Goal: Task Accomplishment & Management: Manage account settings

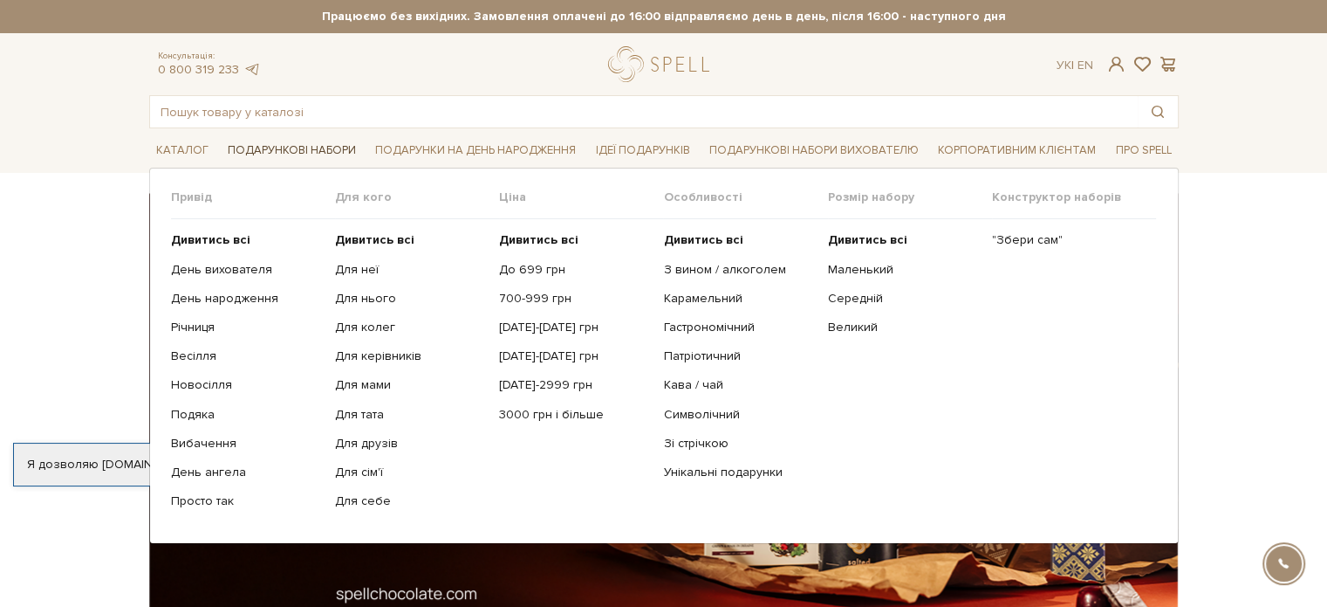
click at [311, 154] on link "Подарункові набори" at bounding box center [292, 150] width 142 height 27
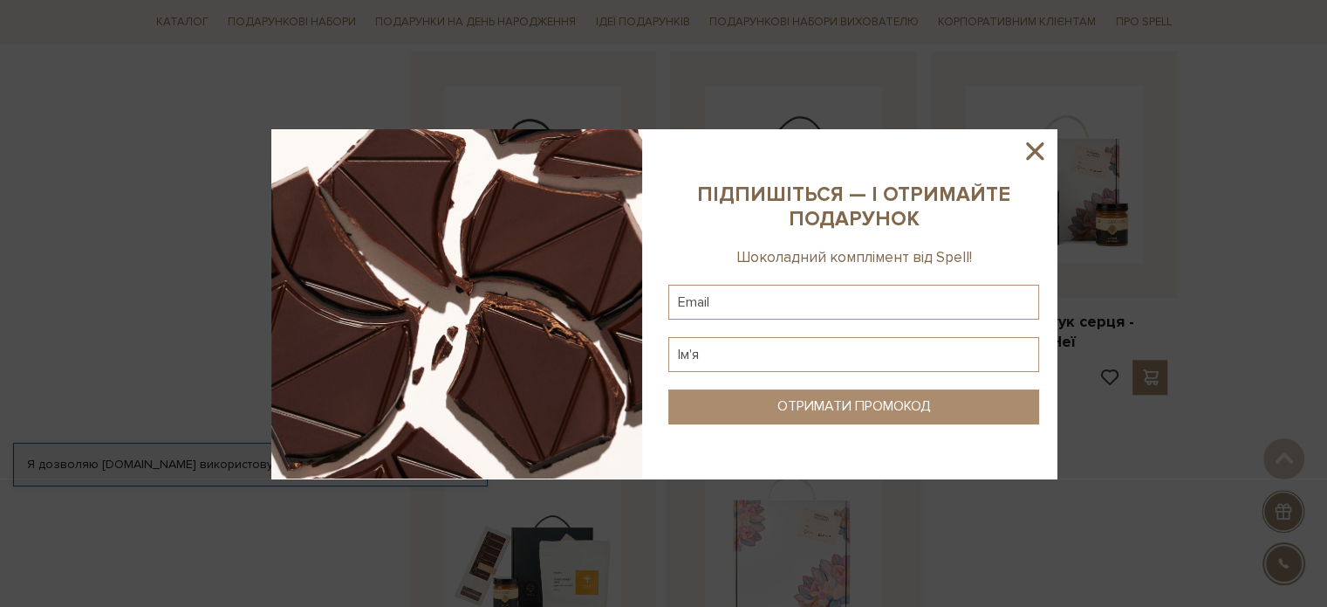
scroll to position [1745, 0]
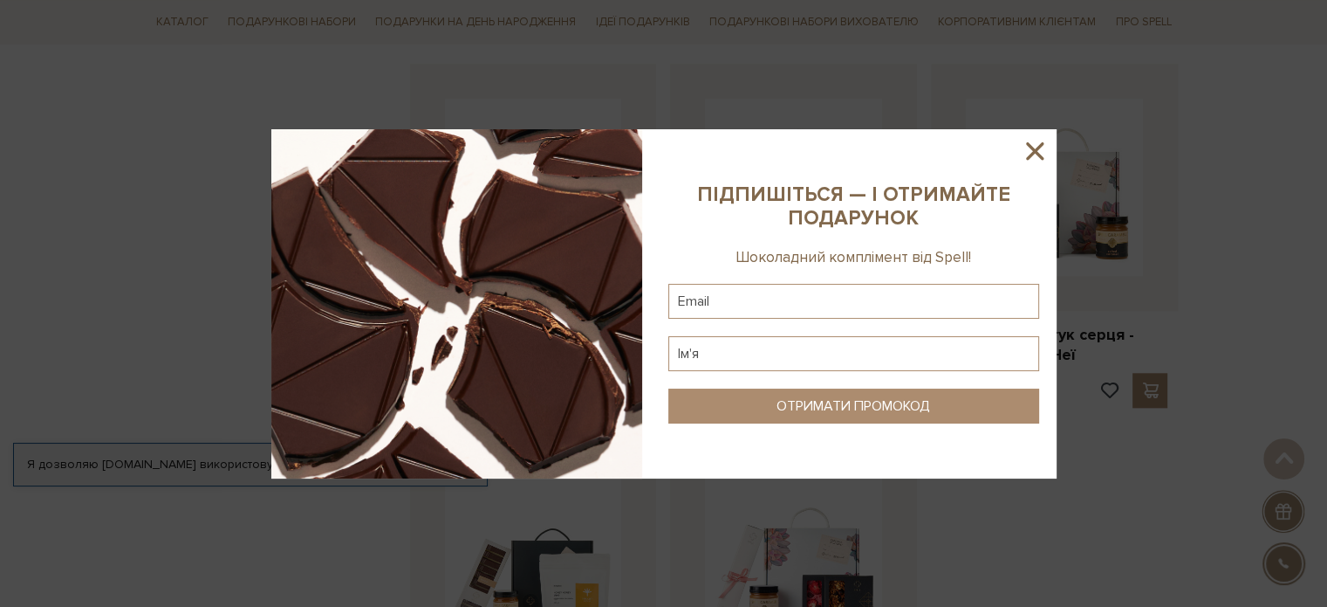
click at [1038, 145] on icon at bounding box center [1035, 151] width 30 height 30
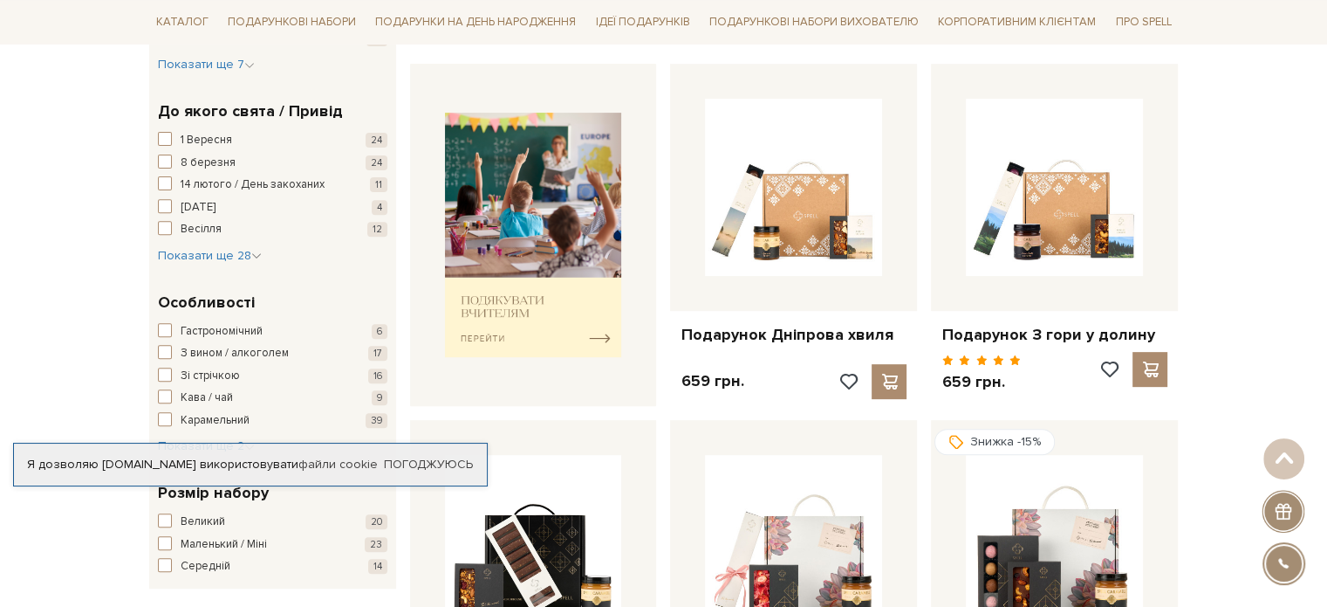
scroll to position [524, 0]
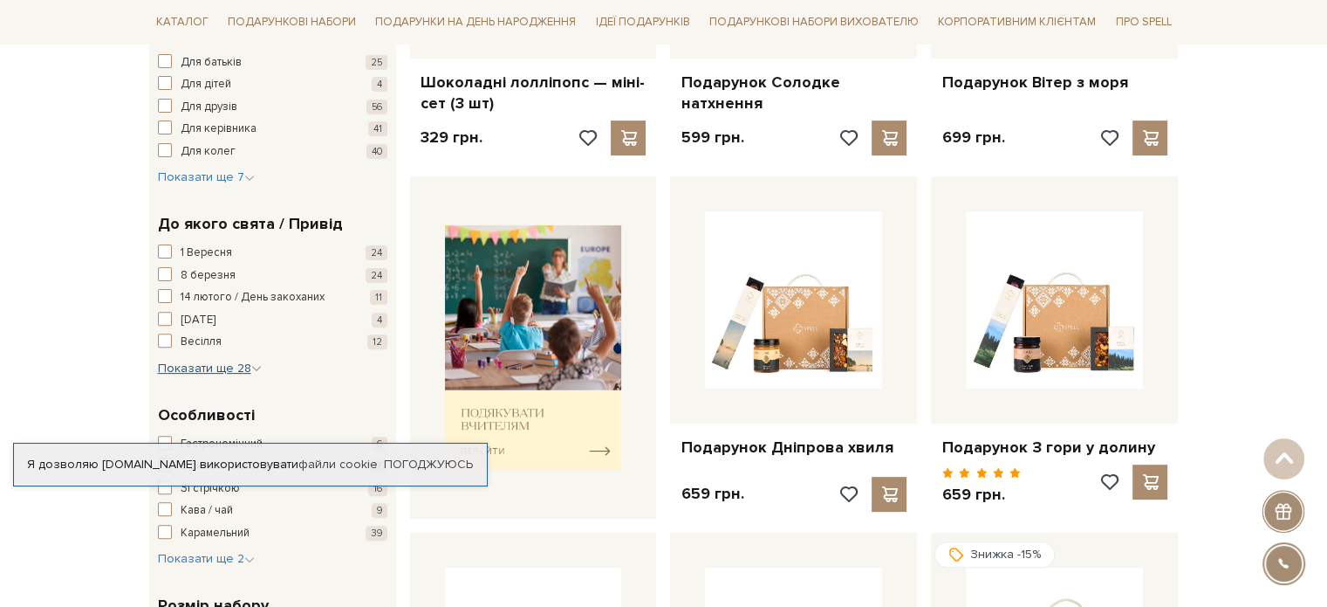
click at [222, 367] on span "Показати ще 28" at bounding box center [210, 367] width 104 height 15
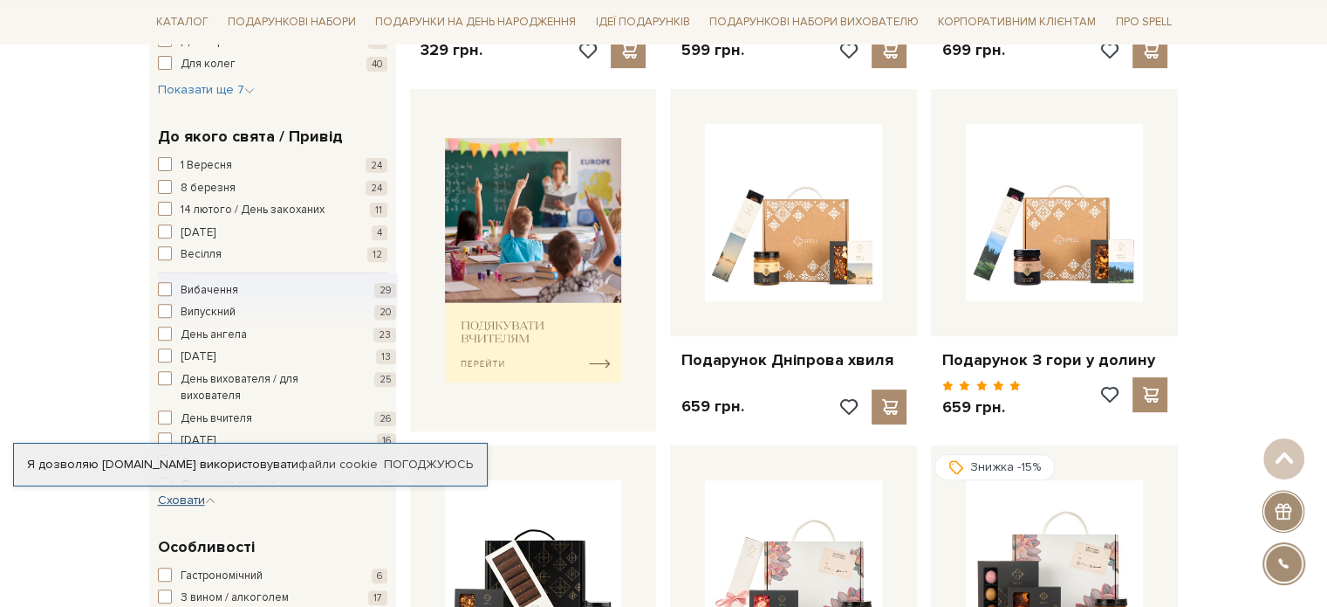
scroll to position [87, 0]
click at [230, 326] on span "День вчителя" at bounding box center [217, 331] width 72 height 17
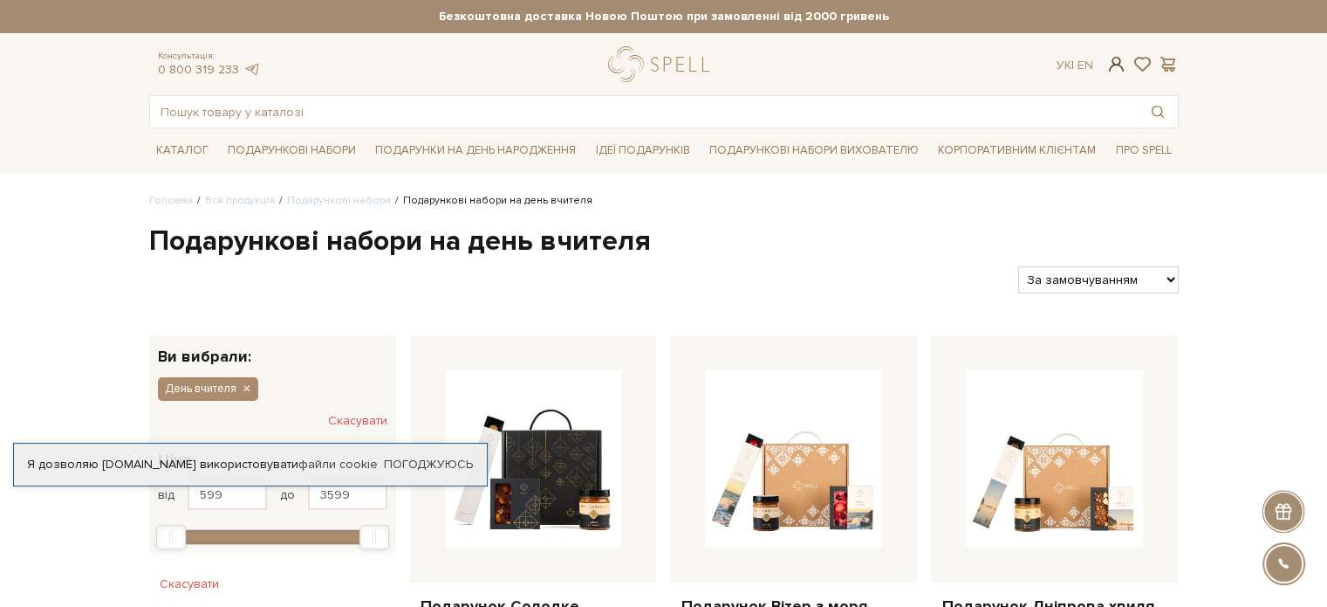
click at [1109, 63] on span at bounding box center [1116, 64] width 21 height 18
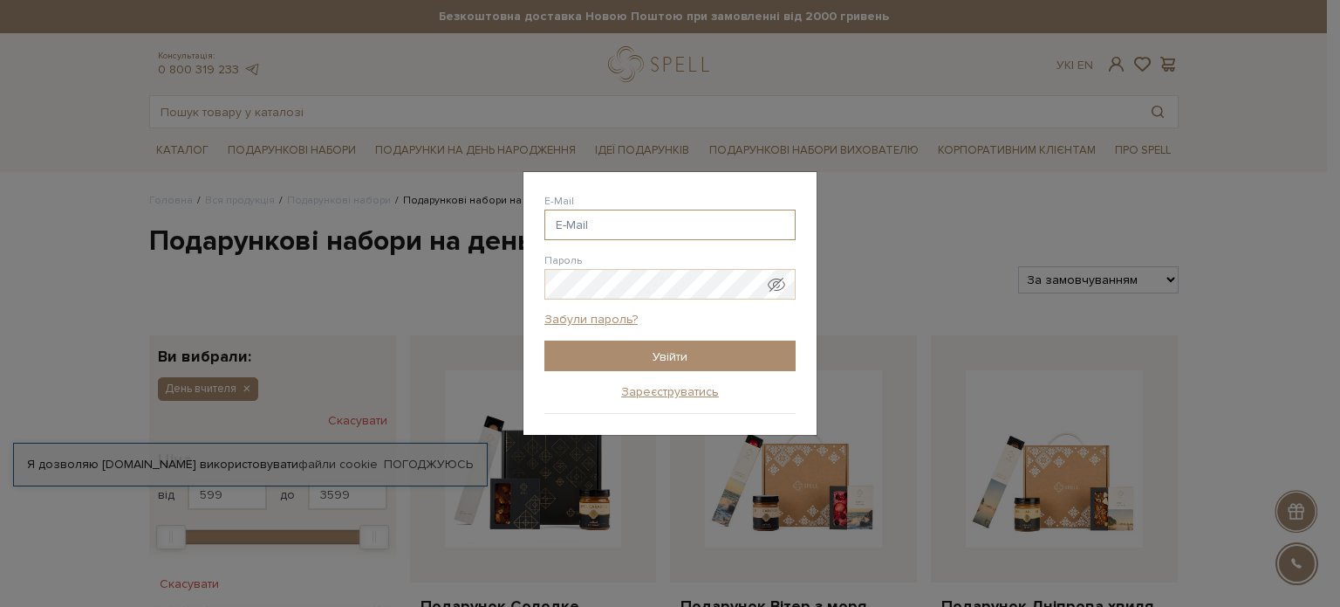
click at [620, 233] on input "E-Mail" at bounding box center [670, 224] width 251 height 31
click at [588, 227] on input "E-Mail" at bounding box center [670, 224] width 251 height 31
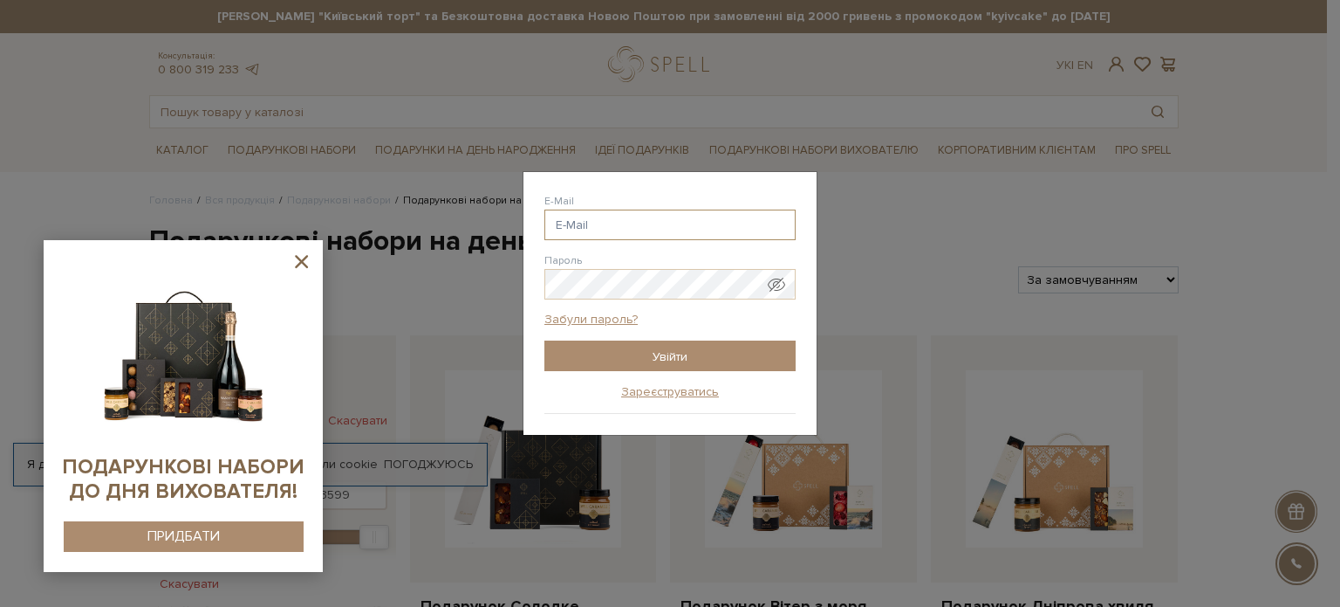
click at [667, 228] on input "E-Mail" at bounding box center [670, 224] width 251 height 31
paste input "elizaveta.halkina@incode-it.com"
type input "elizaveta.halkina@incode-it.com"
click at [605, 314] on link "Забули пароль?" at bounding box center [591, 320] width 93 height 16
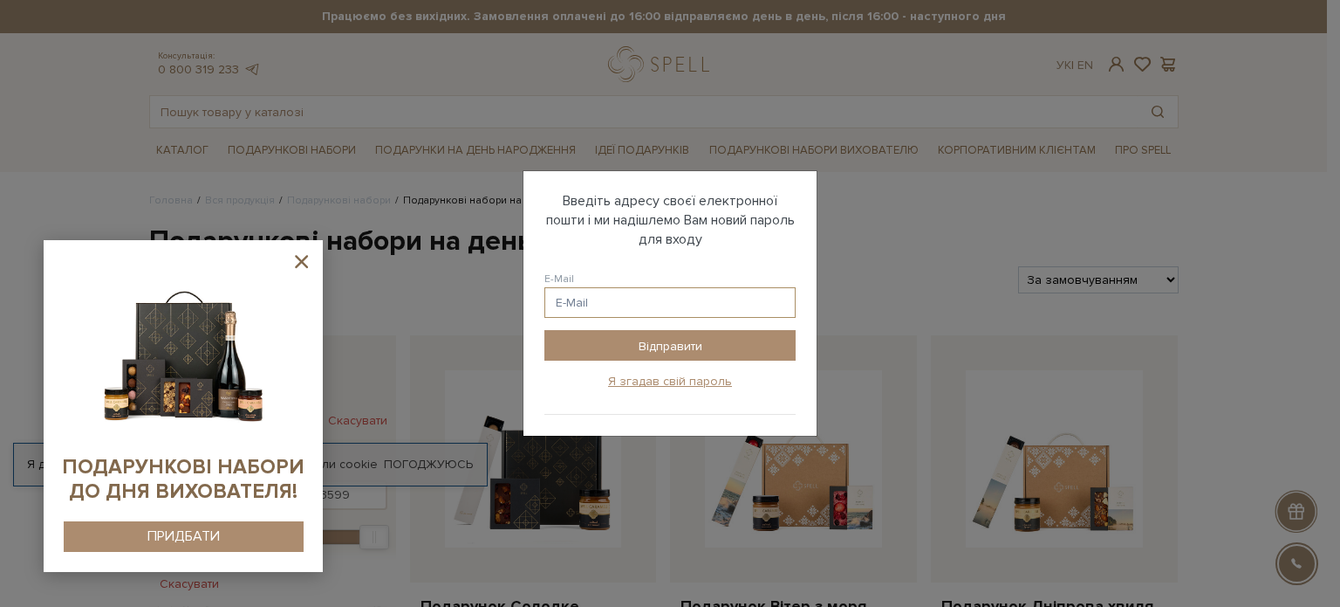
click at [605, 314] on input "E-Mail" at bounding box center [670, 302] width 251 height 31
paste input "elizaveta.halkina@incode-it.com"
click at [545, 330] on input "Відправити" at bounding box center [670, 345] width 251 height 31
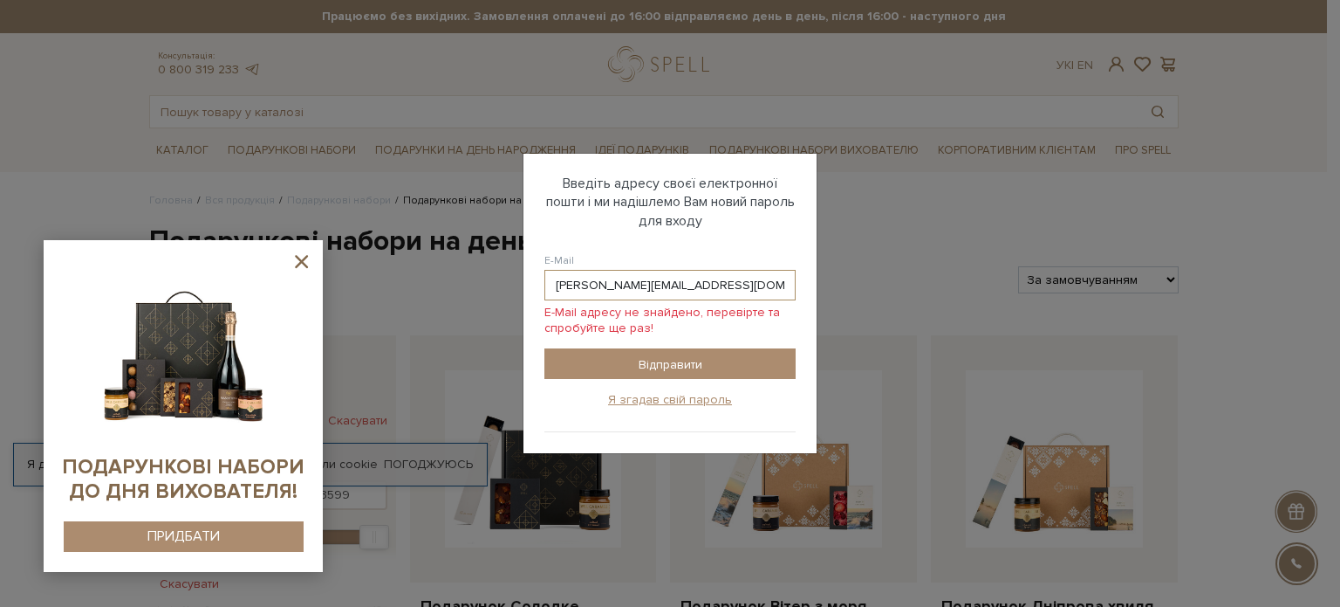
click at [593, 285] on input "elizaveta.halkina@incode-it.com" at bounding box center [670, 285] width 251 height 31
type input "vetaoderij@gmail.com"
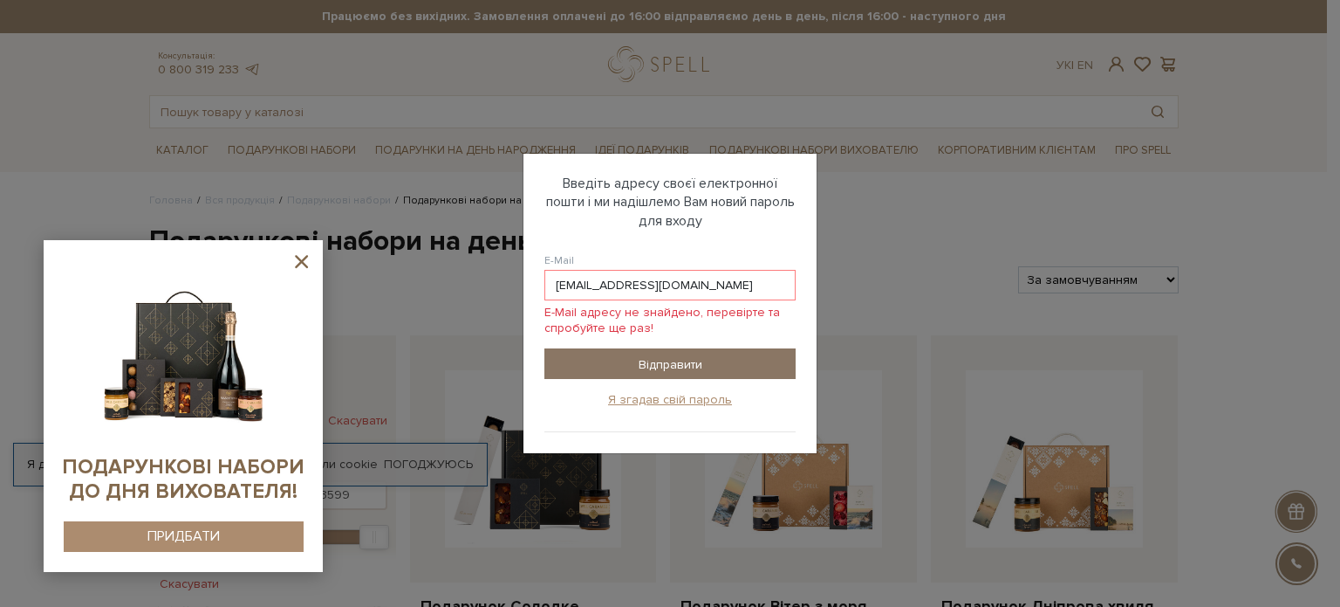
click at [659, 360] on input "Відправити" at bounding box center [670, 363] width 251 height 31
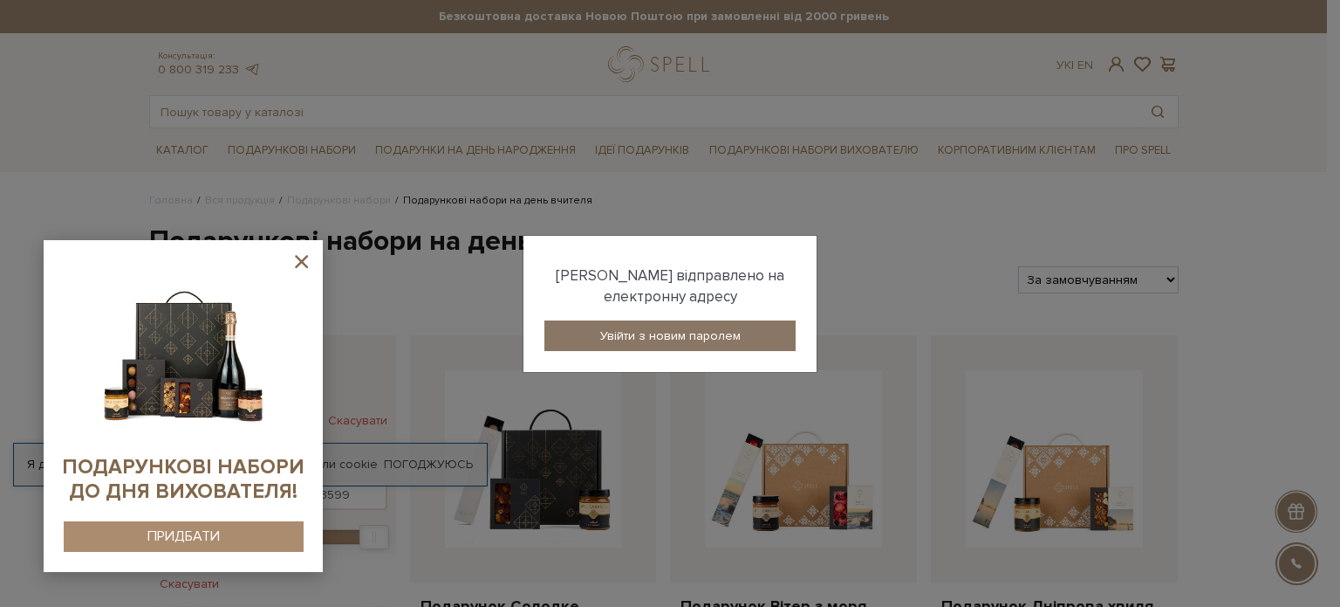
click at [625, 334] on link "Увійти з новим паролем" at bounding box center [670, 335] width 251 height 31
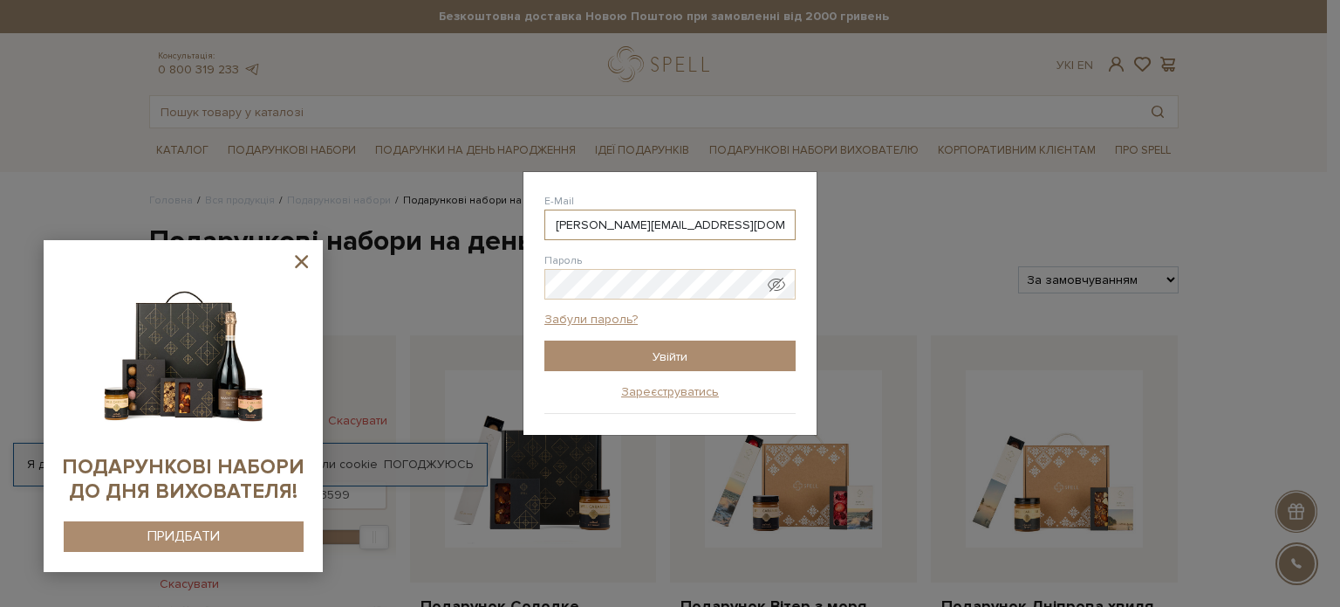
click at [643, 219] on input "elizaveta.halkina@incode-it.com" at bounding box center [670, 224] width 251 height 31
type input "vetaoderij@gmail.com"
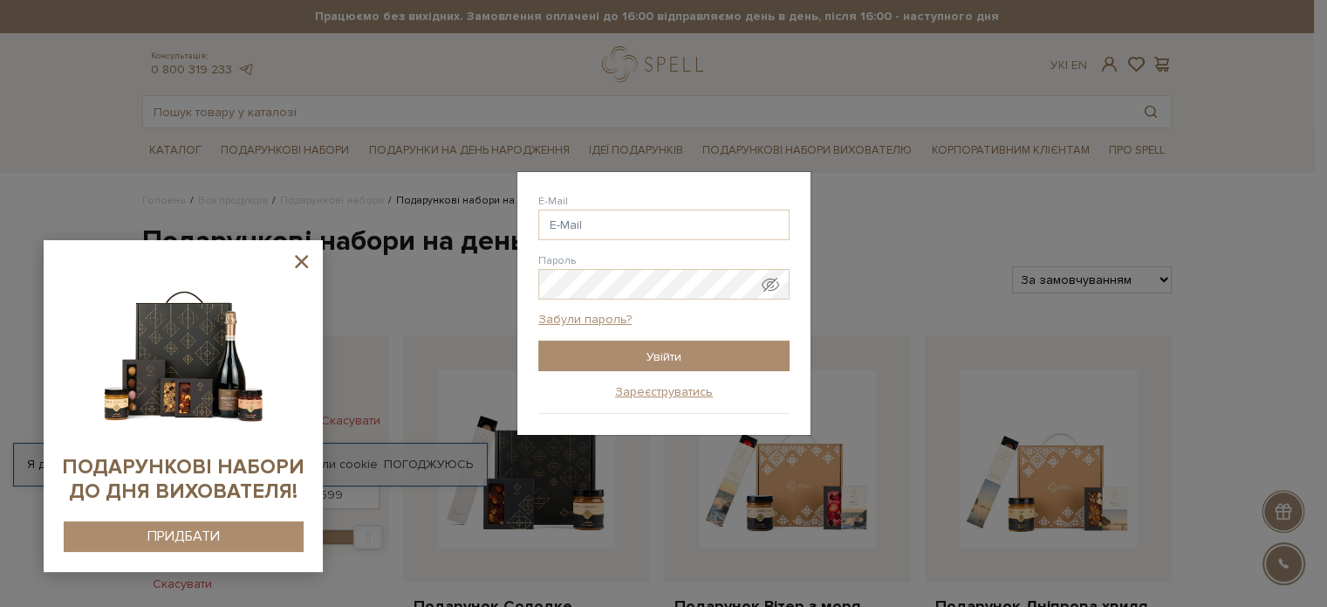
drag, startPoint x: 1312, startPoint y: 255, endPoint x: 1116, endPoint y: 199, distance: 203.3
